Goal: Information Seeking & Learning: Check status

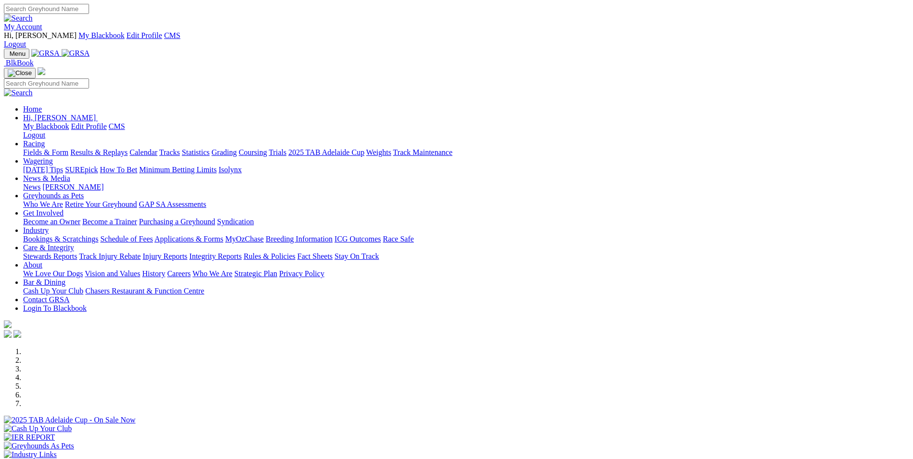
click at [128, 148] on link "Results & Replays" at bounding box center [98, 152] width 57 height 8
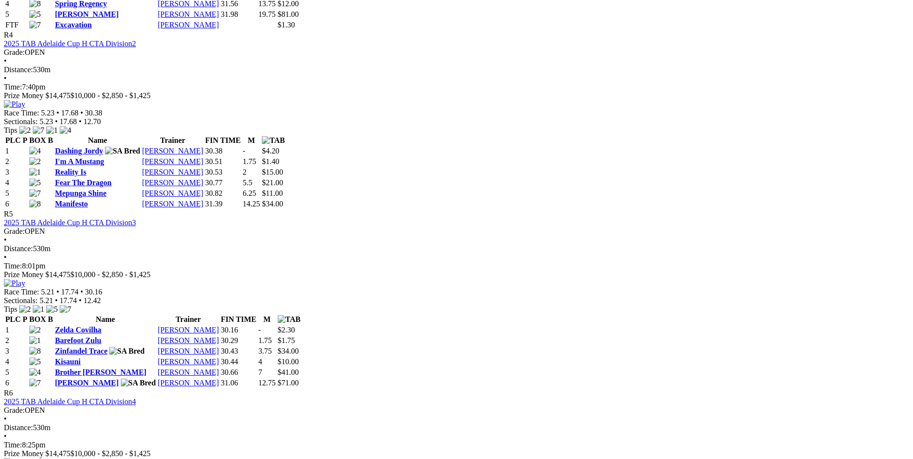
scroll to position [1204, 0]
